Goal: Task Accomplishment & Management: Manage account settings

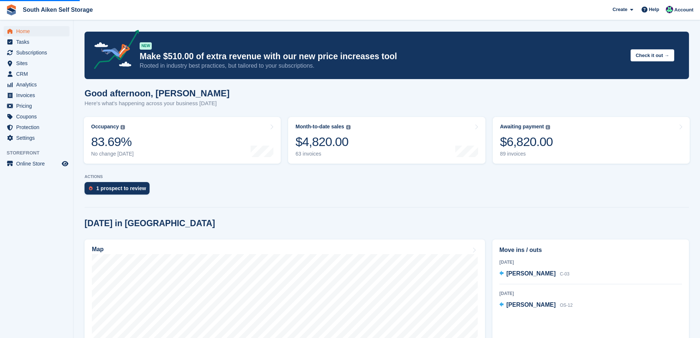
scroll to position [37, 0]
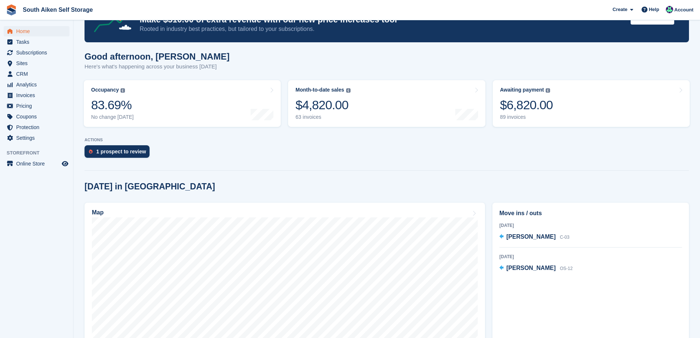
scroll to position [37, 0]
click at [27, 53] on span "Subscriptions" at bounding box center [38, 52] width 44 height 10
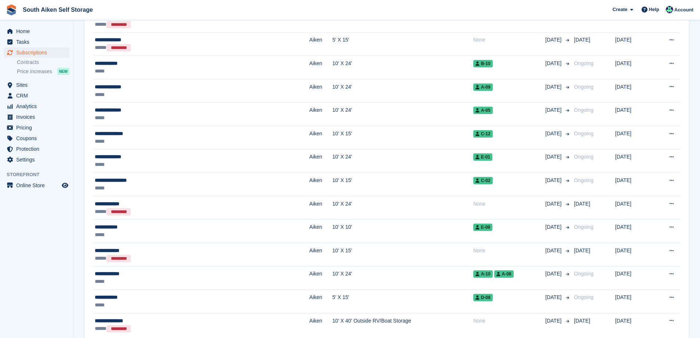
scroll to position [990, 0]
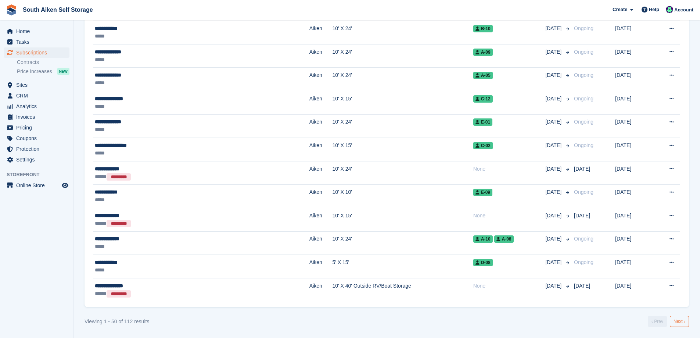
click at [678, 322] on link "Next ›" at bounding box center [679, 321] width 19 height 11
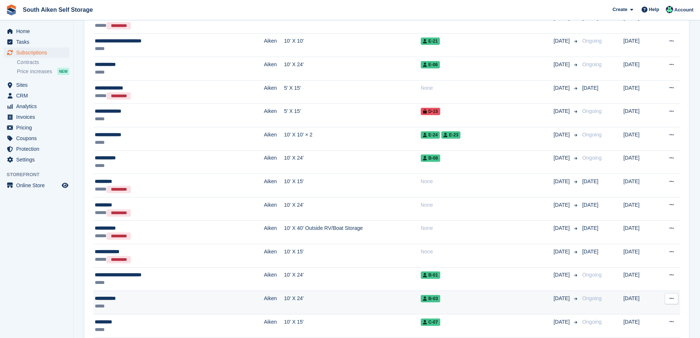
scroll to position [439, 0]
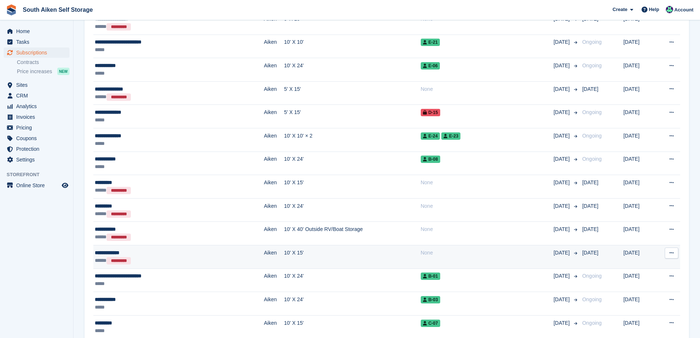
click at [332, 256] on td "10' X 15'" at bounding box center [352, 257] width 137 height 24
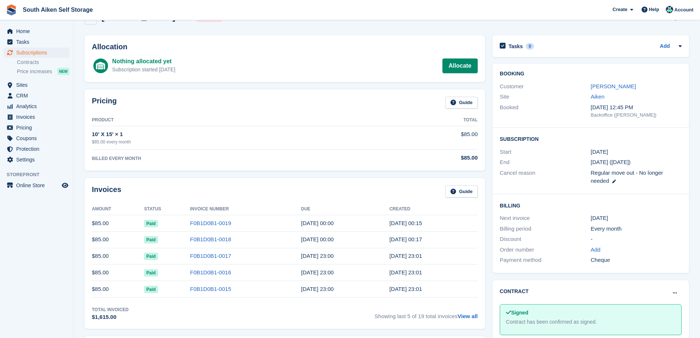
scroll to position [37, 0]
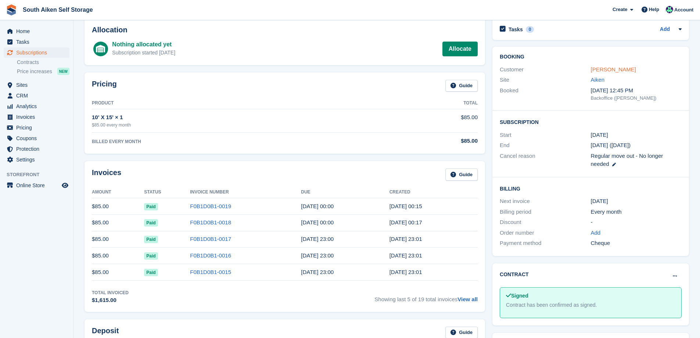
click at [613, 68] on link "Andrew Lawson" at bounding box center [613, 69] width 45 height 6
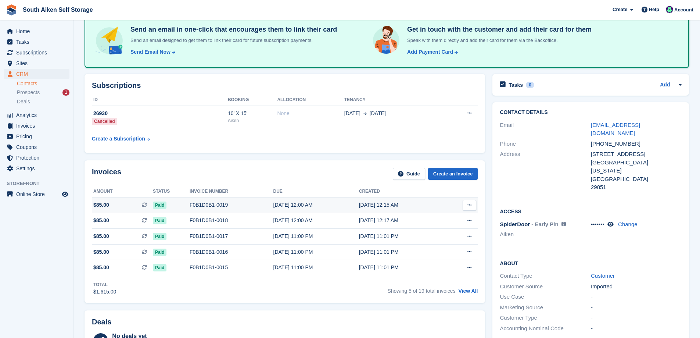
scroll to position [74, 0]
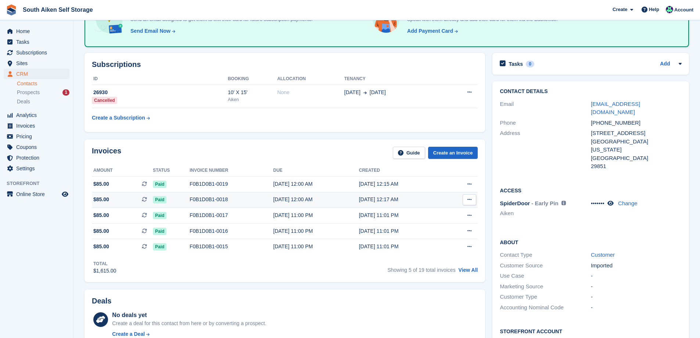
click at [279, 198] on div "02 Apr, 12:00 AM" at bounding box center [316, 200] width 86 height 8
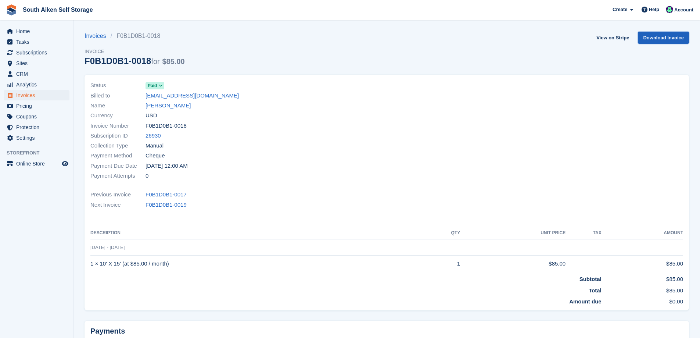
click at [664, 39] on link "Download Invoice" at bounding box center [663, 38] width 51 height 12
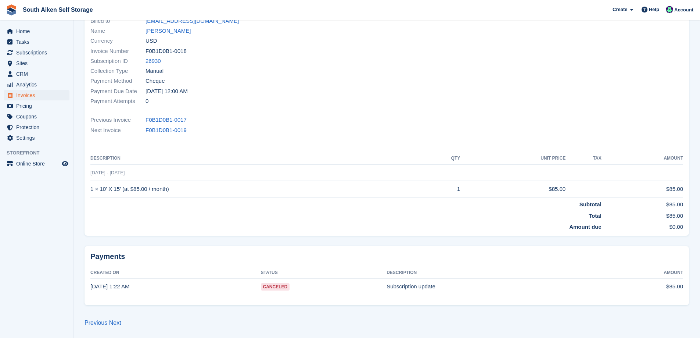
scroll to position [75, 0]
click at [265, 287] on span "Canceled" at bounding box center [275, 286] width 29 height 7
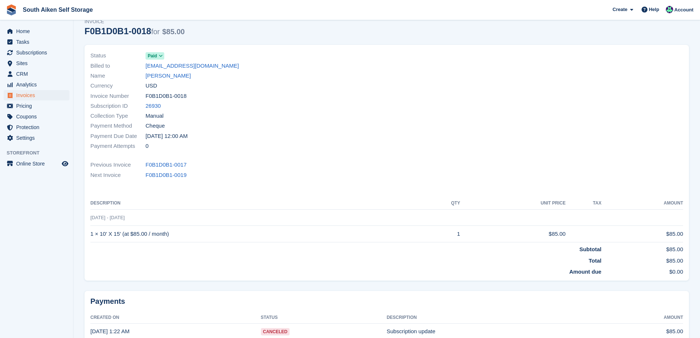
scroll to position [0, 0]
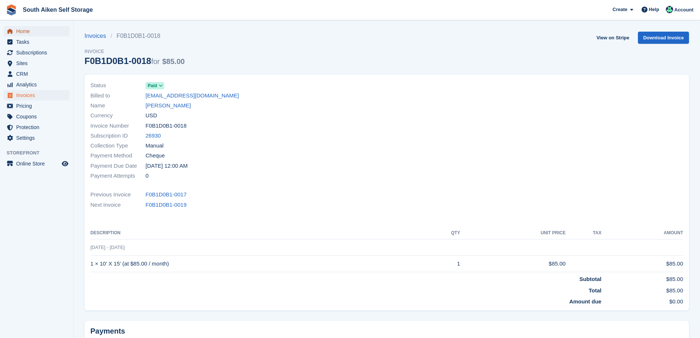
click at [30, 33] on span "Home" at bounding box center [38, 31] width 44 height 10
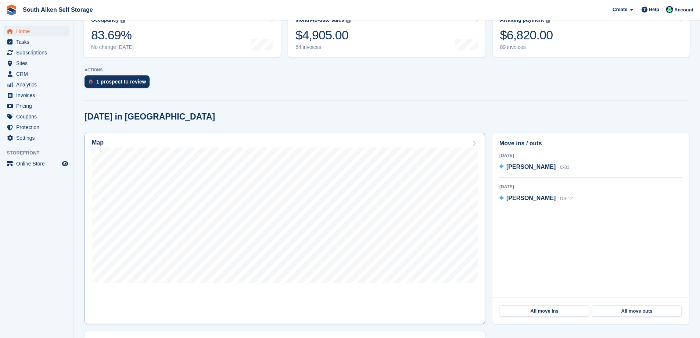
scroll to position [110, 0]
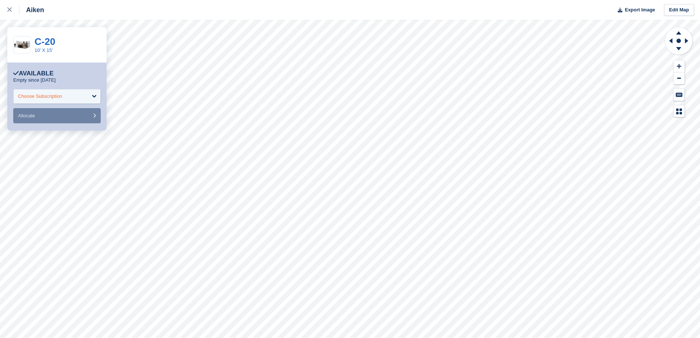
click at [46, 96] on div "Choose Subscription" at bounding box center [40, 96] width 44 height 7
